Goal: Find specific page/section: Find specific page/section

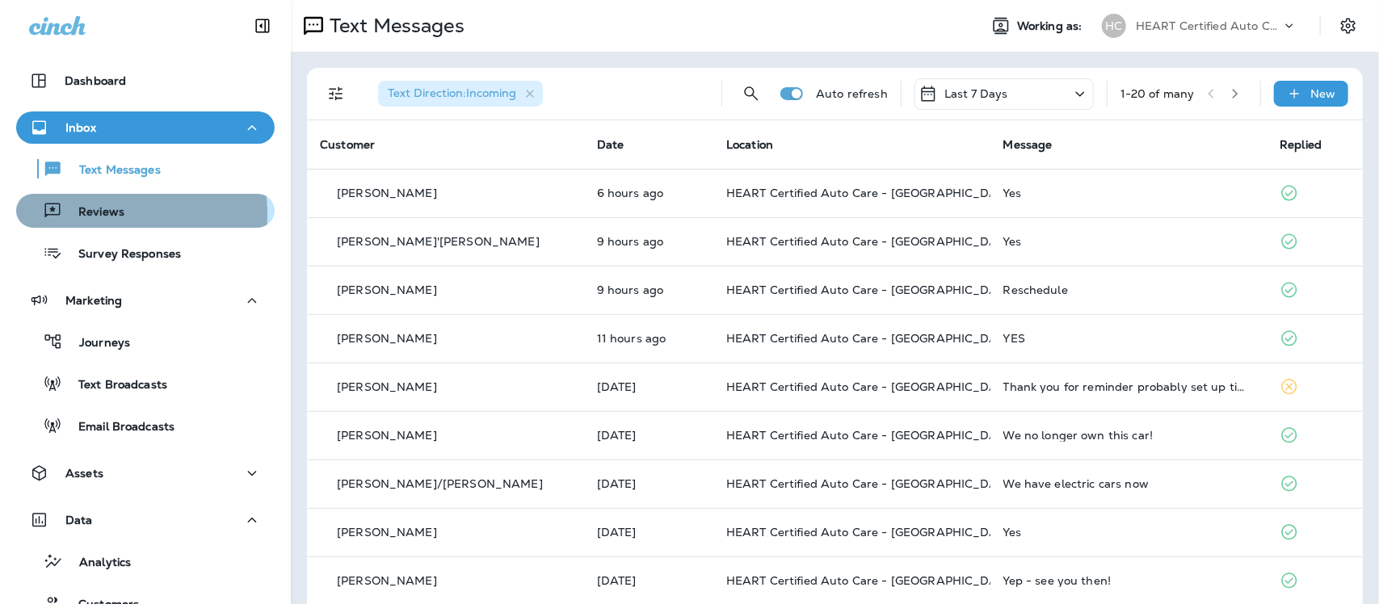
click at [83, 215] on p "Reviews" at bounding box center [93, 212] width 62 height 15
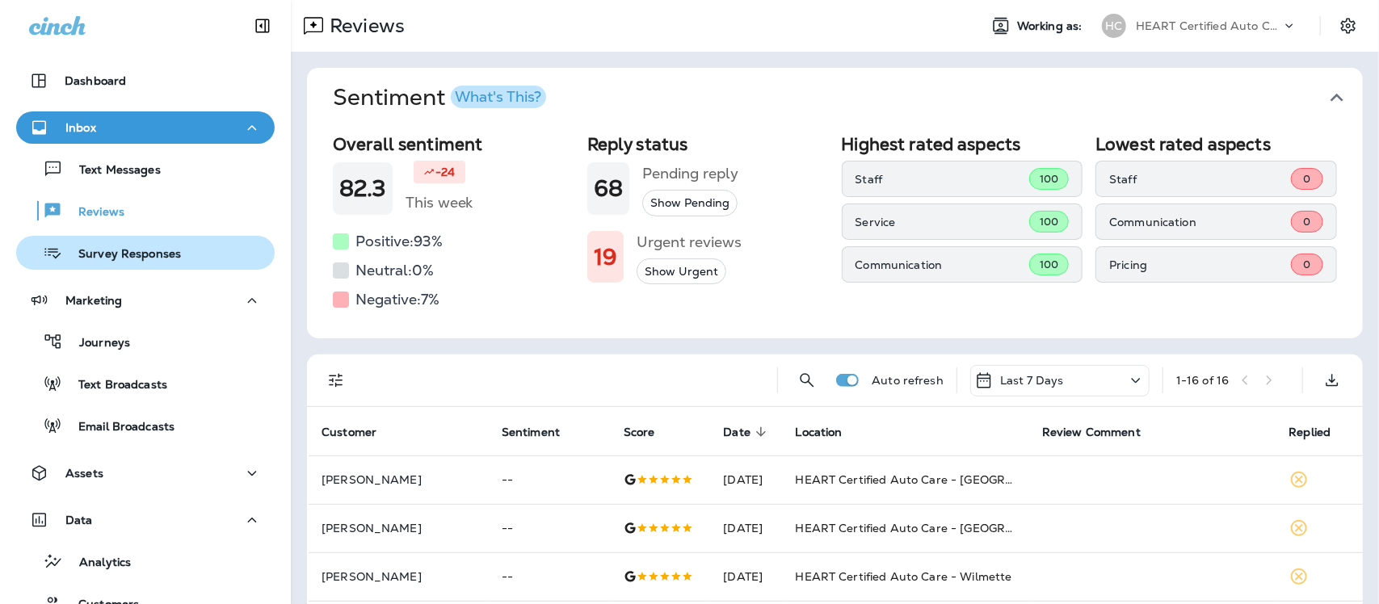
click at [120, 263] on div "Survey Responses" at bounding box center [102, 253] width 158 height 24
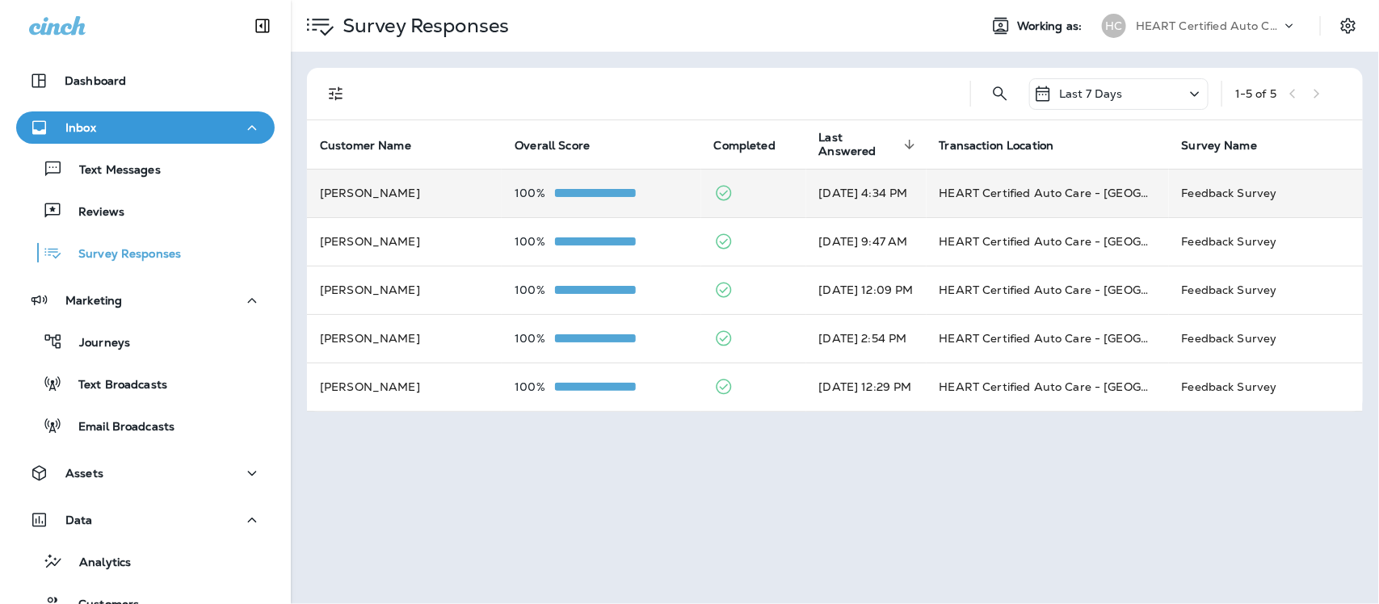
click at [983, 192] on td "HEART Certified Auto Care - [GEOGRAPHIC_DATA]" at bounding box center [1048, 193] width 242 height 48
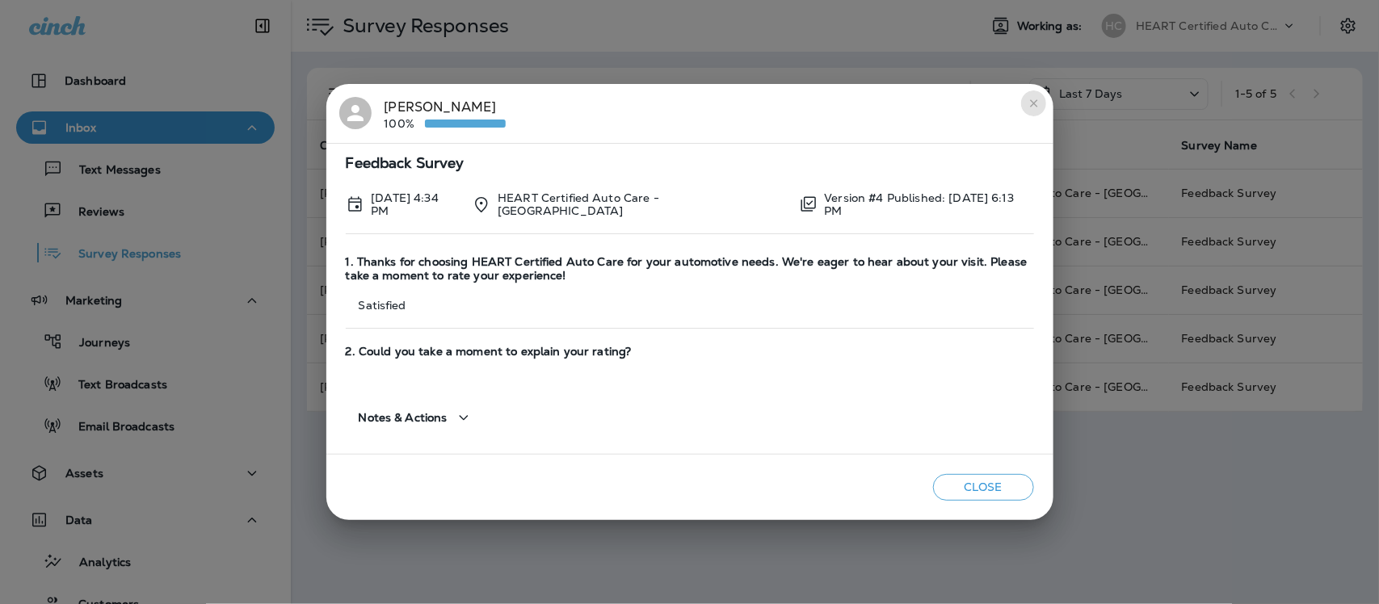
click at [1034, 107] on icon "close" at bounding box center [1034, 103] width 13 height 13
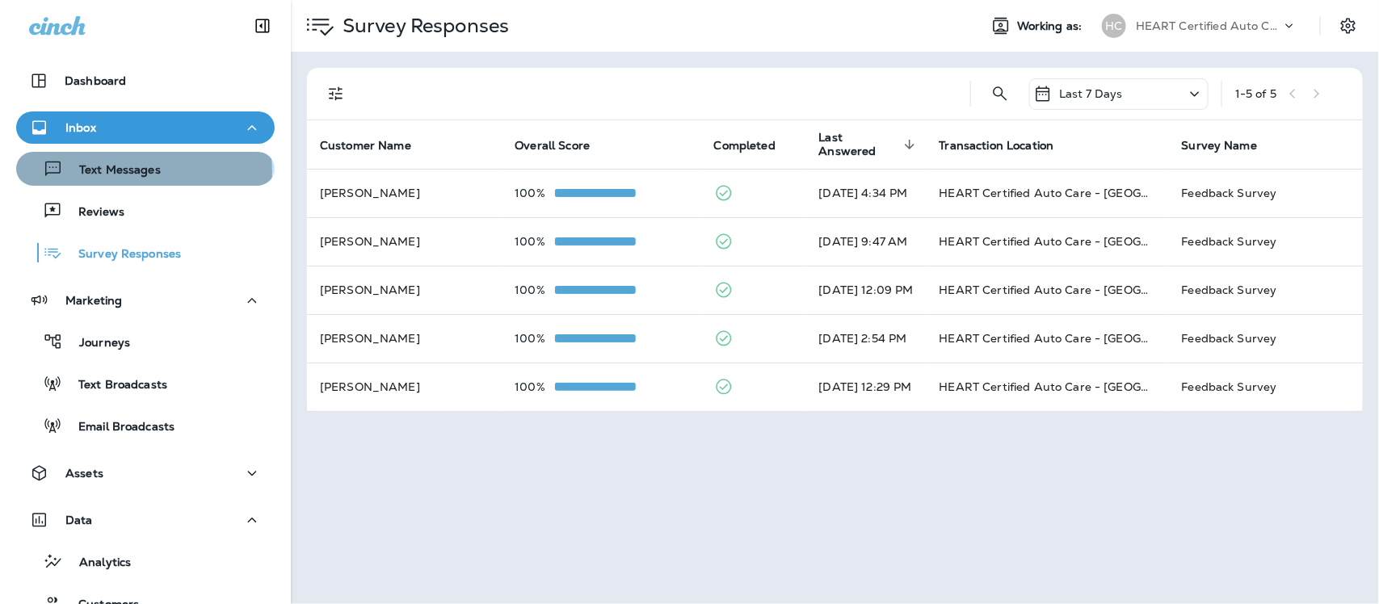
click at [143, 171] on p "Text Messages" at bounding box center [112, 170] width 98 height 15
